Goal: Transaction & Acquisition: Purchase product/service

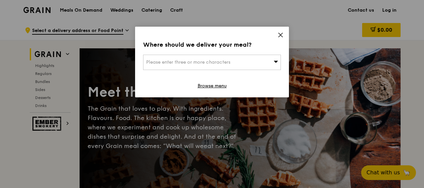
click at [280, 35] on icon at bounding box center [280, 35] width 4 height 4
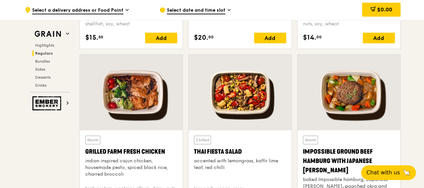
scroll to position [768, 0]
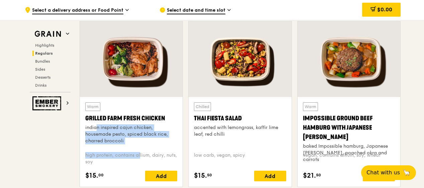
drag, startPoint x: 84, startPoint y: 127, endPoint x: 126, endPoint y: 146, distance: 45.9
click at [126, 146] on div "Warm Grilled Farm Fresh Chicken indian inspired cajun chicken, housemade pesto,…" at bounding box center [131, 142] width 103 height 90
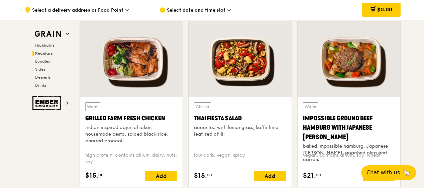
drag, startPoint x: 122, startPoint y: 146, endPoint x: 84, endPoint y: 119, distance: 47.6
click at [84, 119] on div "Warm Grilled Farm Fresh Chicken indian inspired cajun chicken, housemade pesto,…" at bounding box center [131, 142] width 103 height 90
drag, startPoint x: 85, startPoint y: 118, endPoint x: 124, endPoint y: 143, distance: 46.5
click at [124, 143] on div "Warm Grilled Farm Fresh Chicken indian inspired cajun chicken, housemade pesto,…" at bounding box center [131, 125] width 92 height 44
drag, startPoint x: 84, startPoint y: 119, endPoint x: 128, endPoint y: 144, distance: 50.6
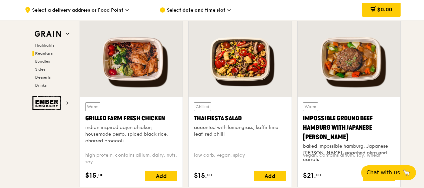
click at [128, 144] on div "Warm Grilled Farm Fresh Chicken indian inspired cajun chicken, housemade pesto,…" at bounding box center [131, 142] width 103 height 90
copy div "Grilled Farm Fresh Chicken indian inspired cajun chicken, housemade pesto, spic…"
